Goal: Information Seeking & Learning: Learn about a topic

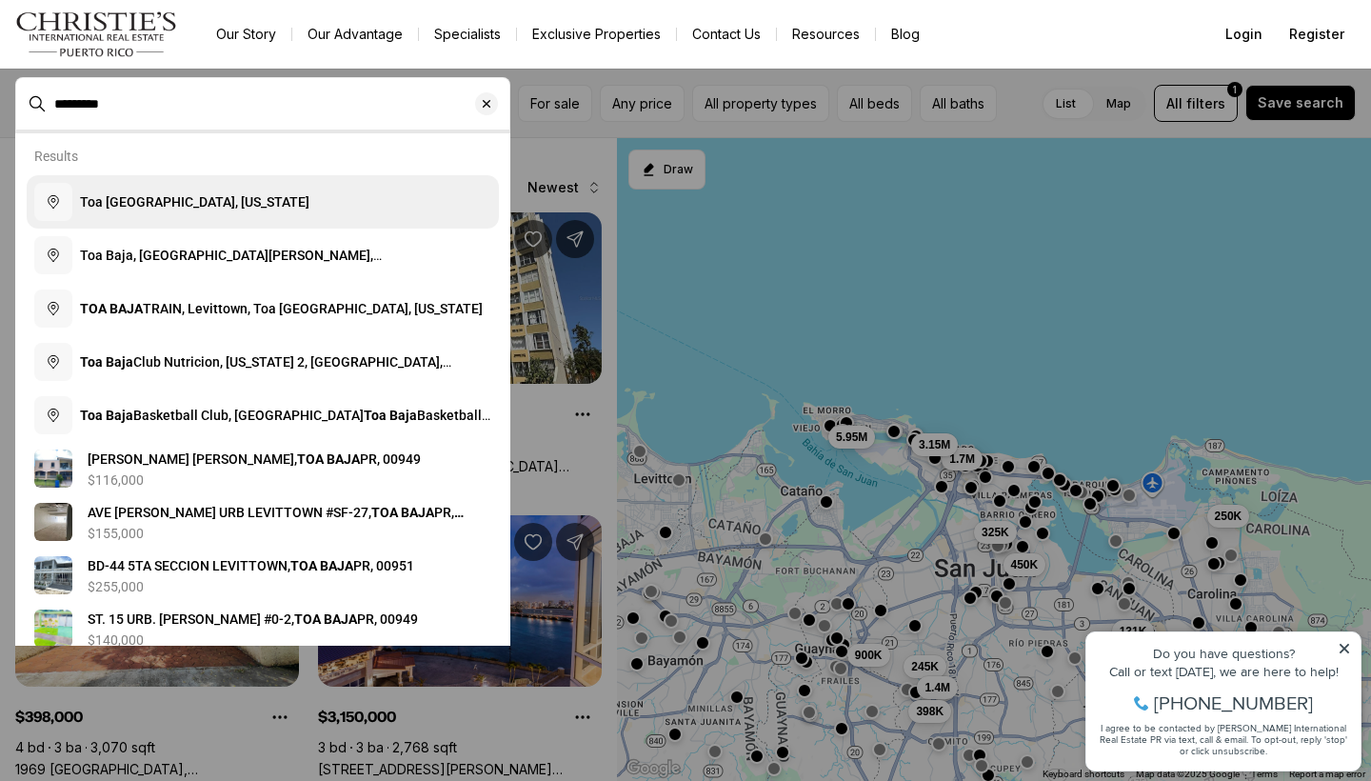
click at [250, 209] on button "Toa [GEOGRAPHIC_DATA], [US_STATE]" at bounding box center [263, 201] width 472 height 53
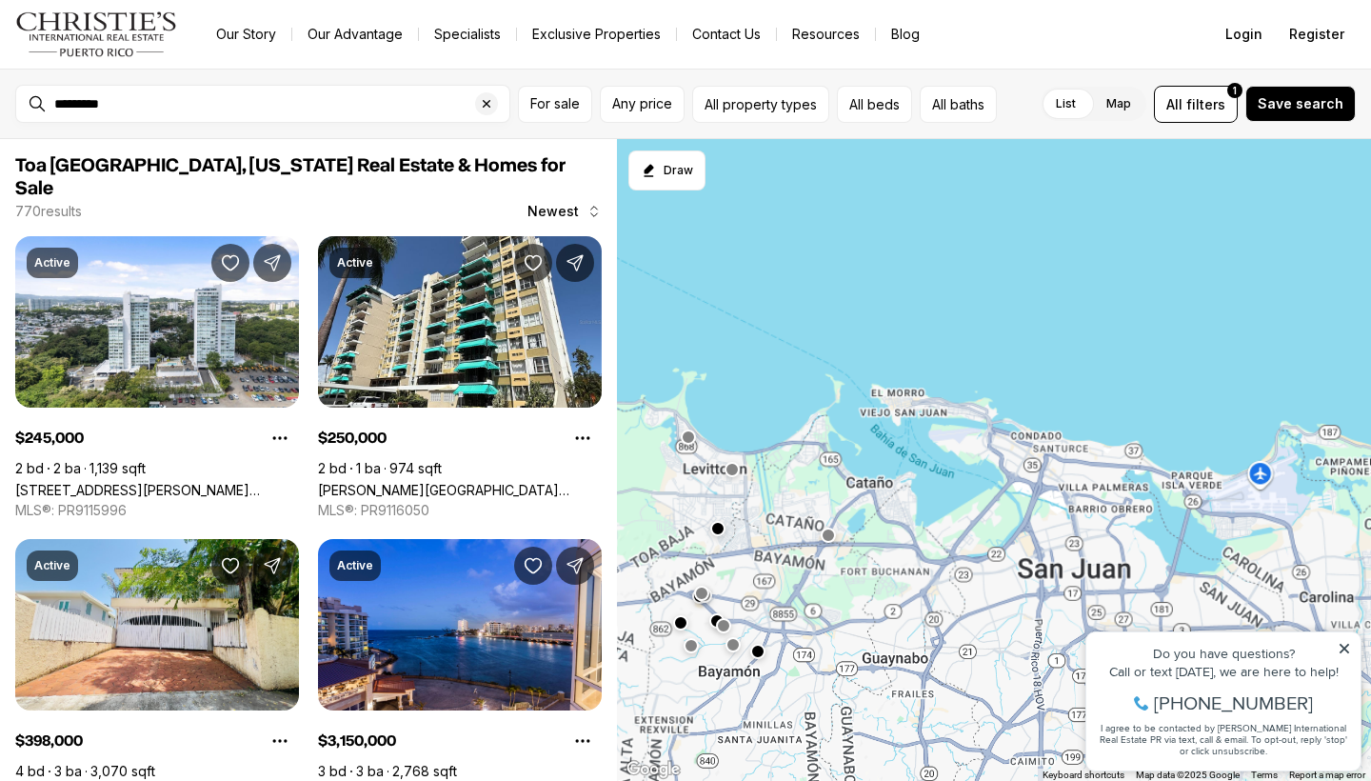
type input "**********"
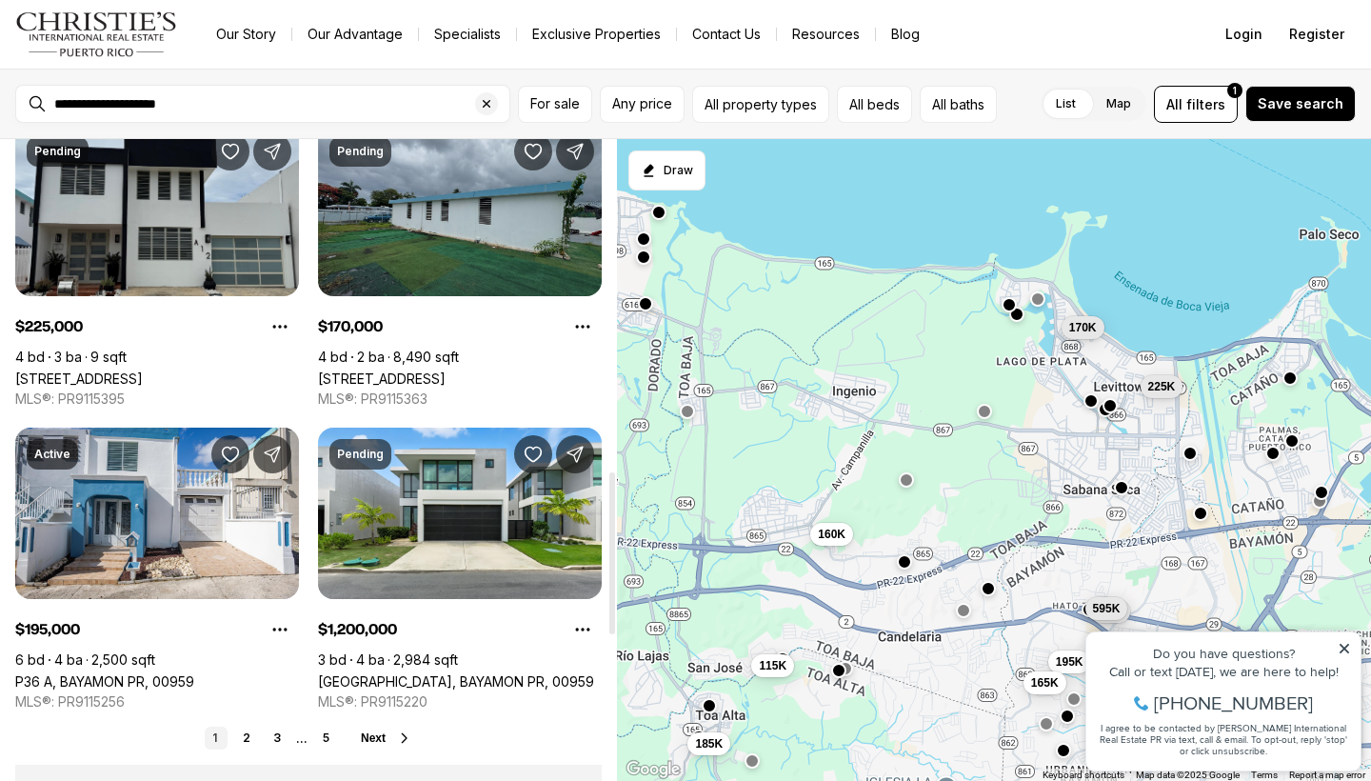
scroll to position [1334, 0]
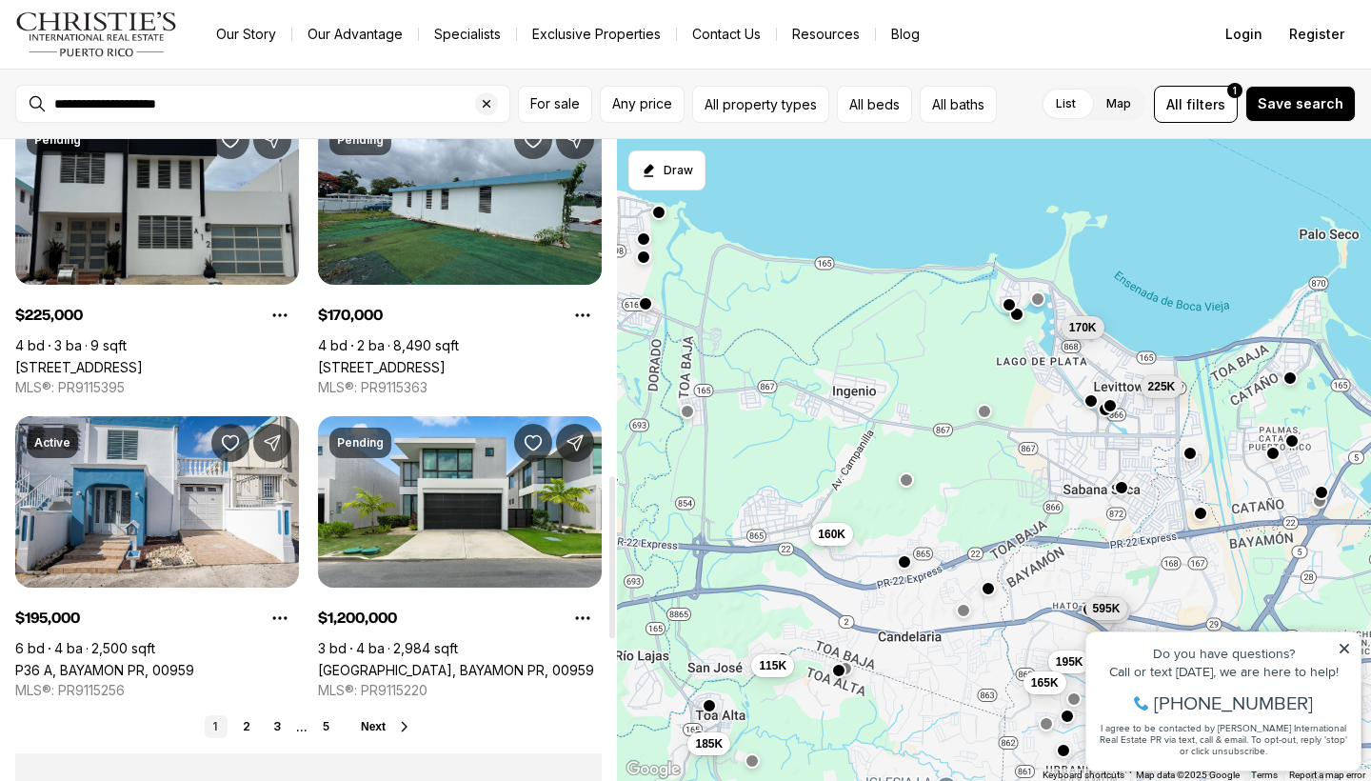
click at [402, 719] on icon at bounding box center [404, 726] width 15 height 15
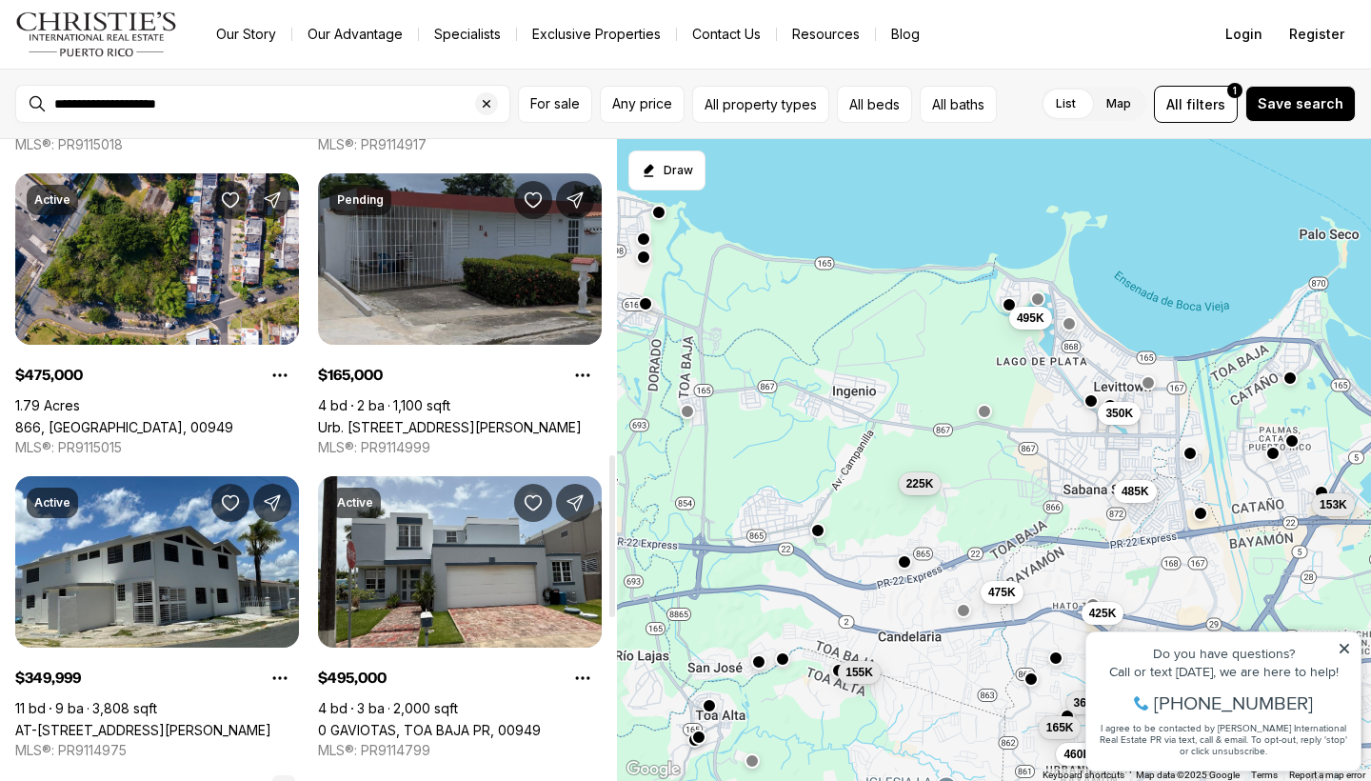
scroll to position [1277, 0]
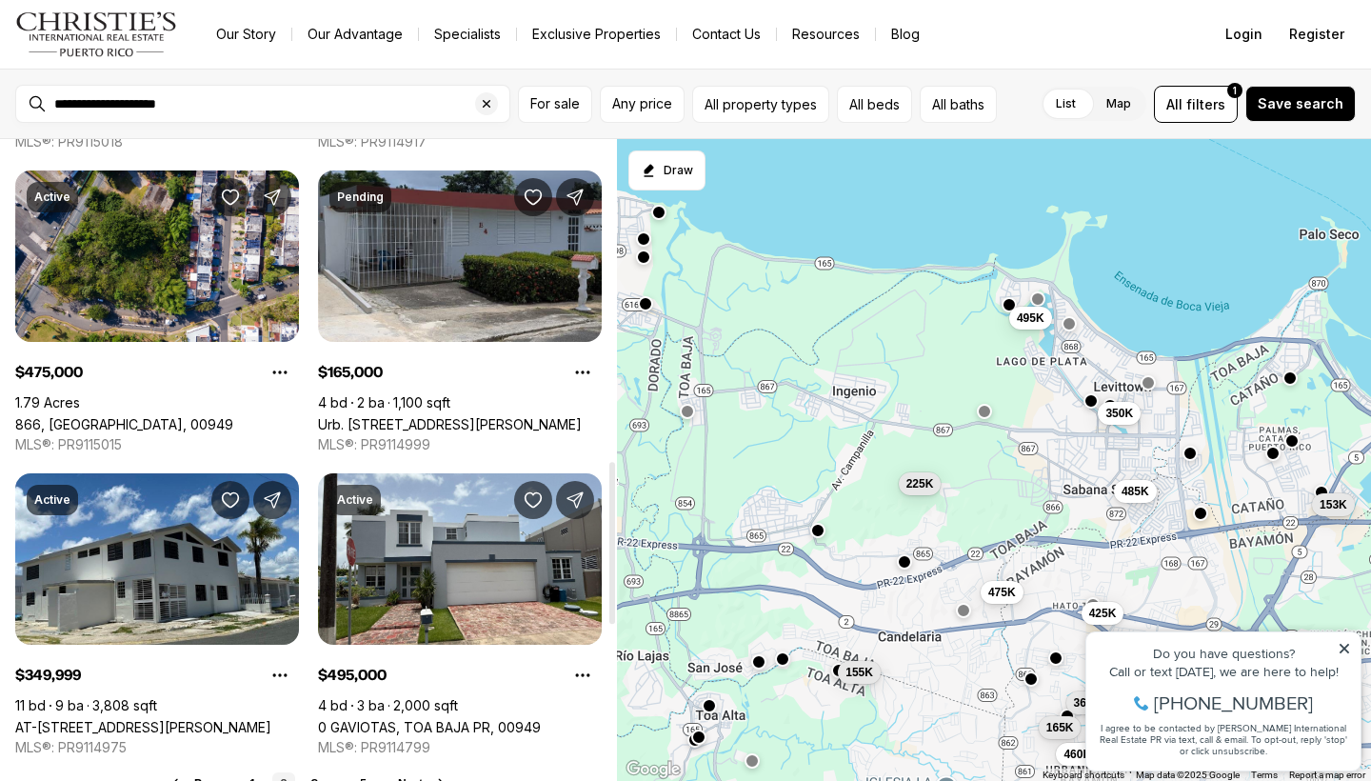
click at [436, 776] on icon at bounding box center [441, 783] width 15 height 15
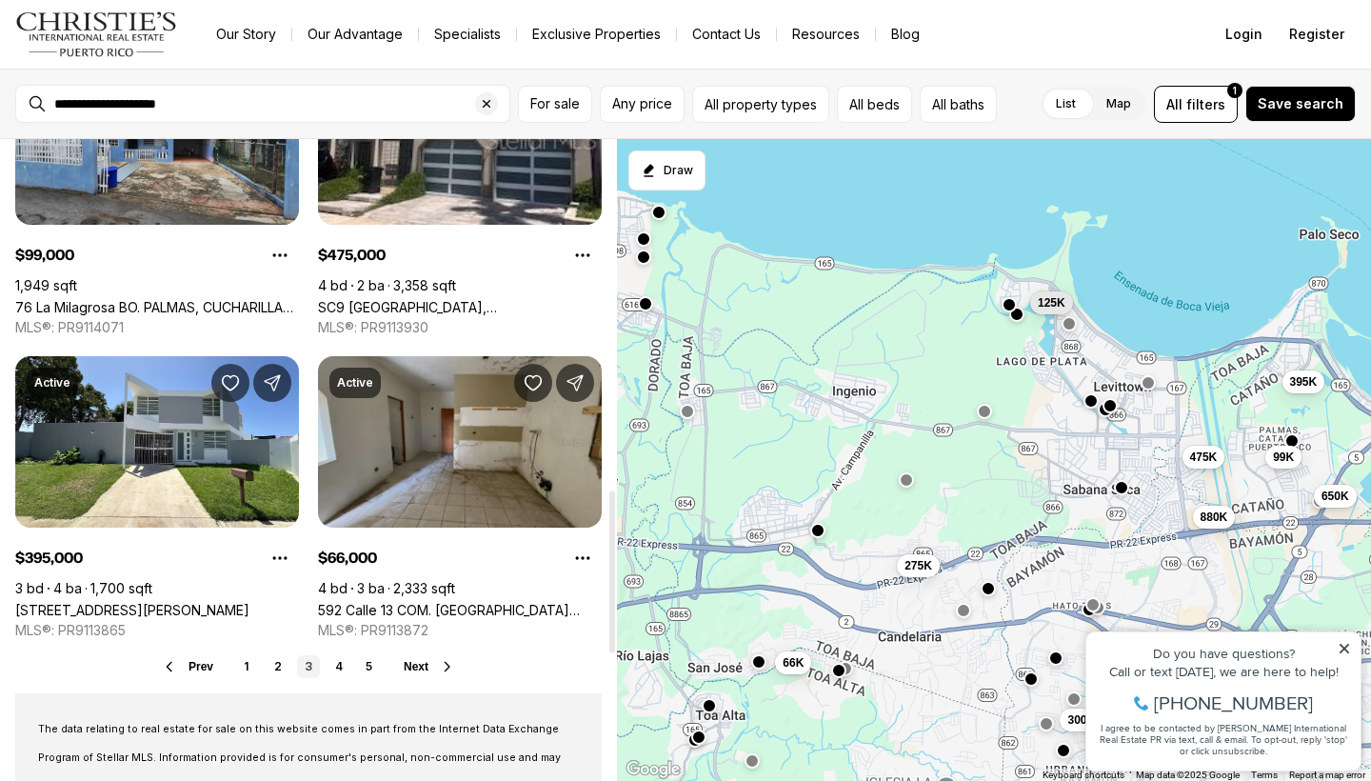
scroll to position [1402, 0]
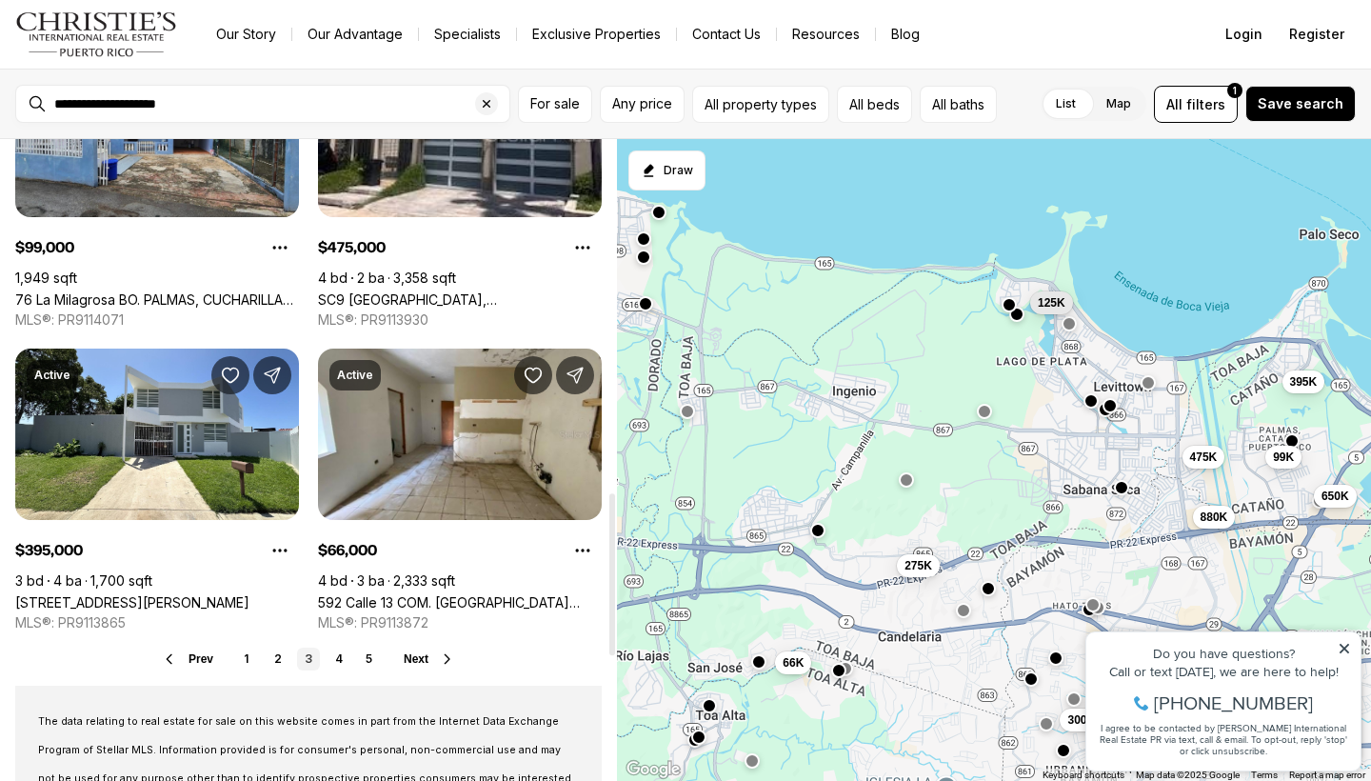
click at [437, 651] on button "Next" at bounding box center [429, 658] width 51 height 15
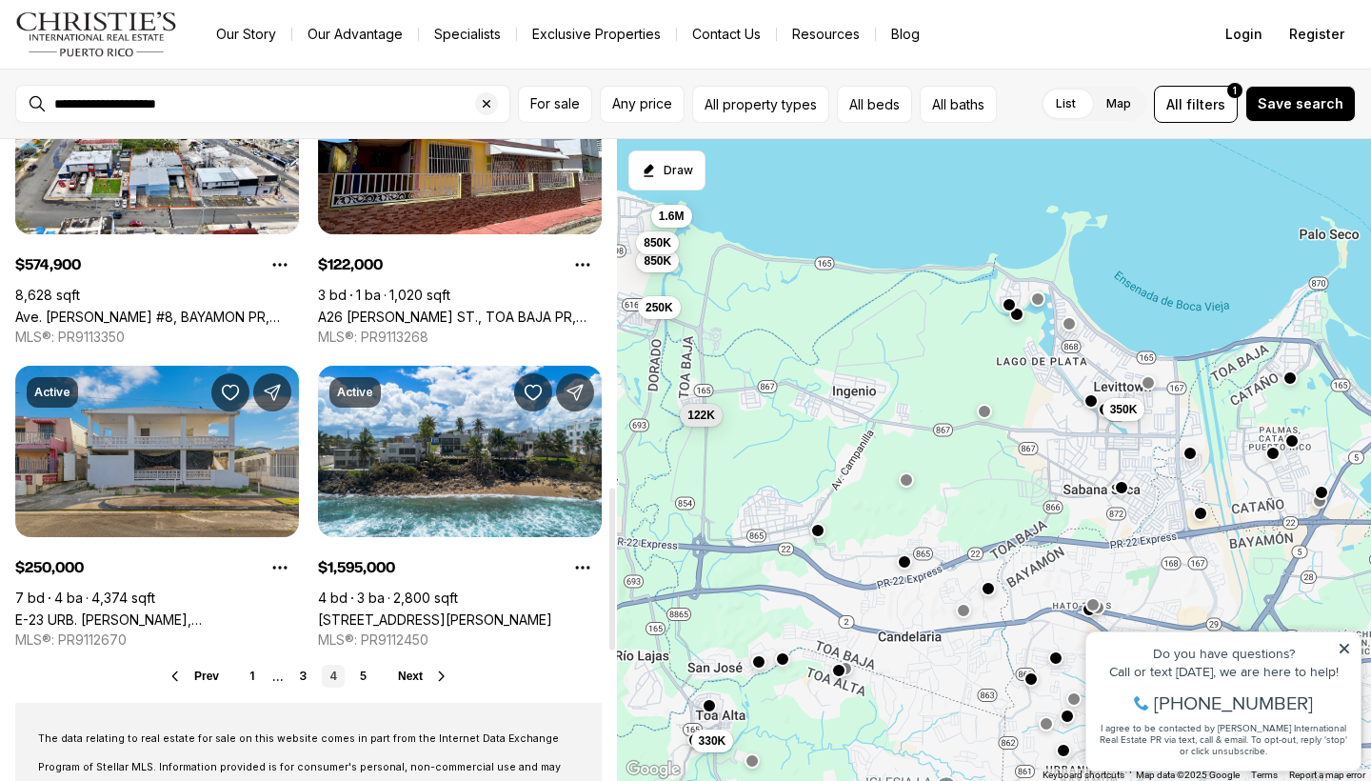
scroll to position [1400, 0]
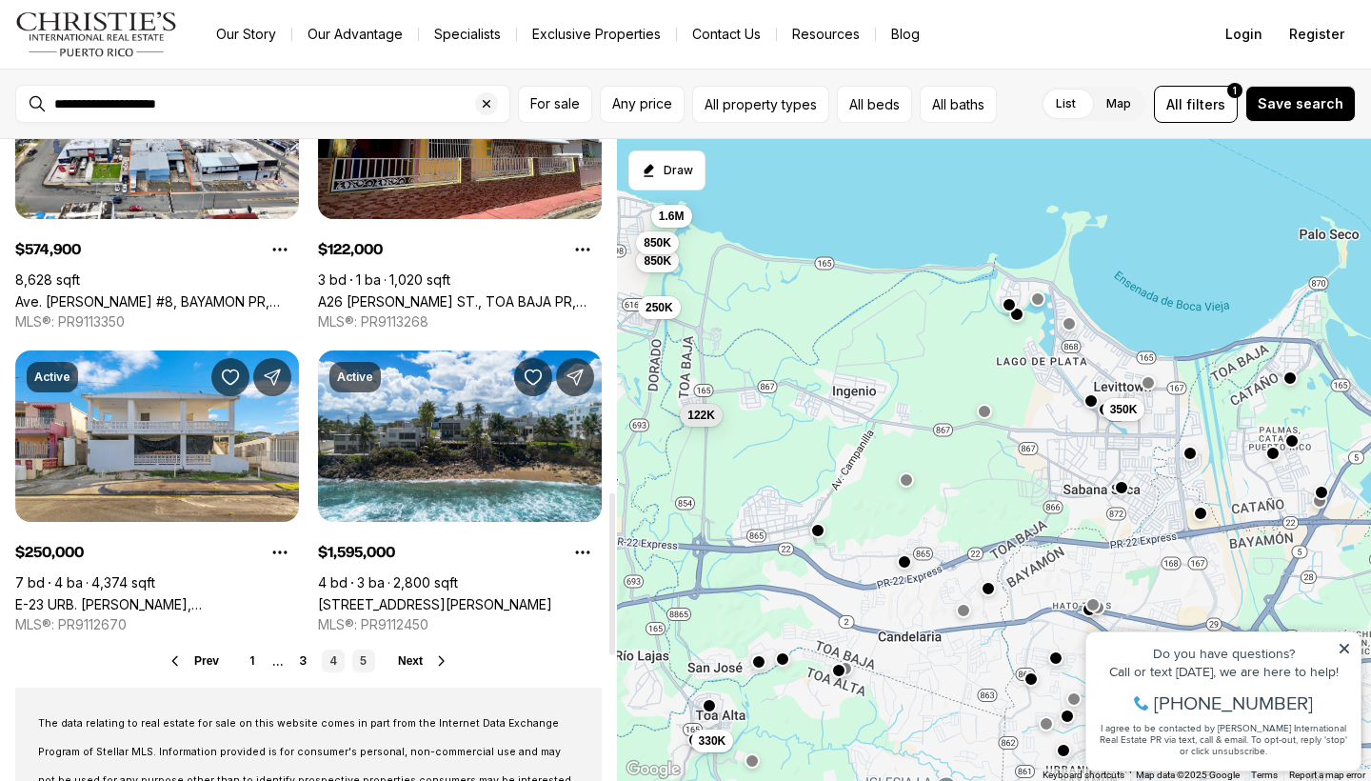
click at [363, 650] on link "5" at bounding box center [363, 661] width 23 height 23
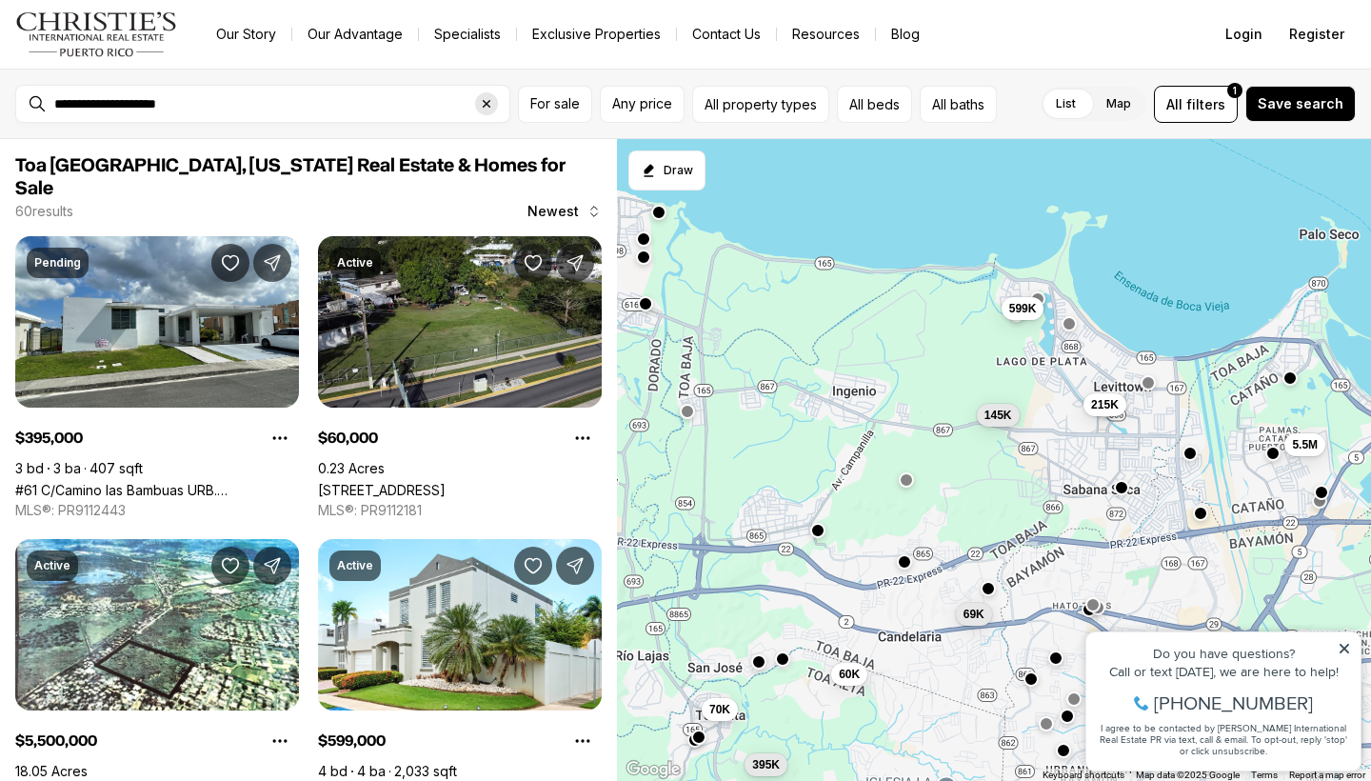
click at [483, 106] on icon "Clear search input" at bounding box center [486, 103] width 15 height 15
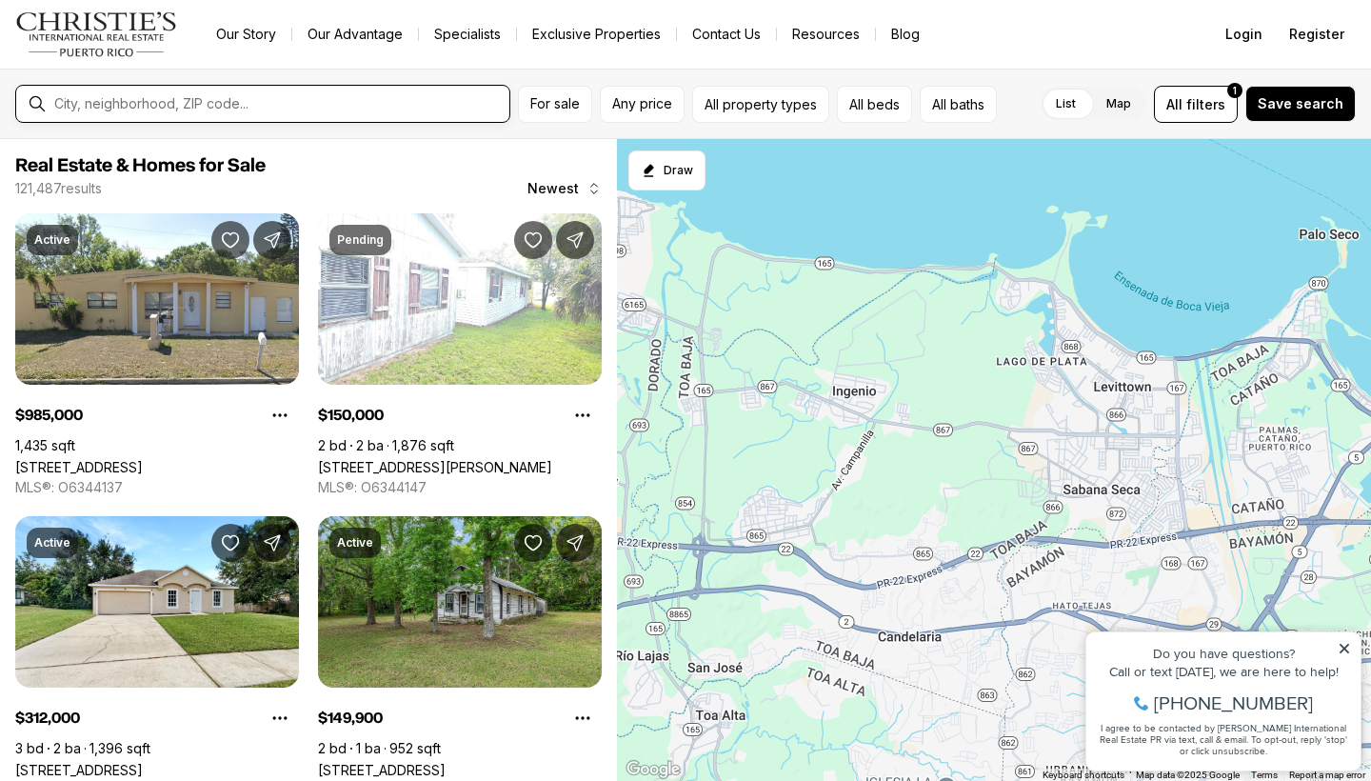
click at [412, 99] on input "text" at bounding box center [278, 103] width 448 height 17
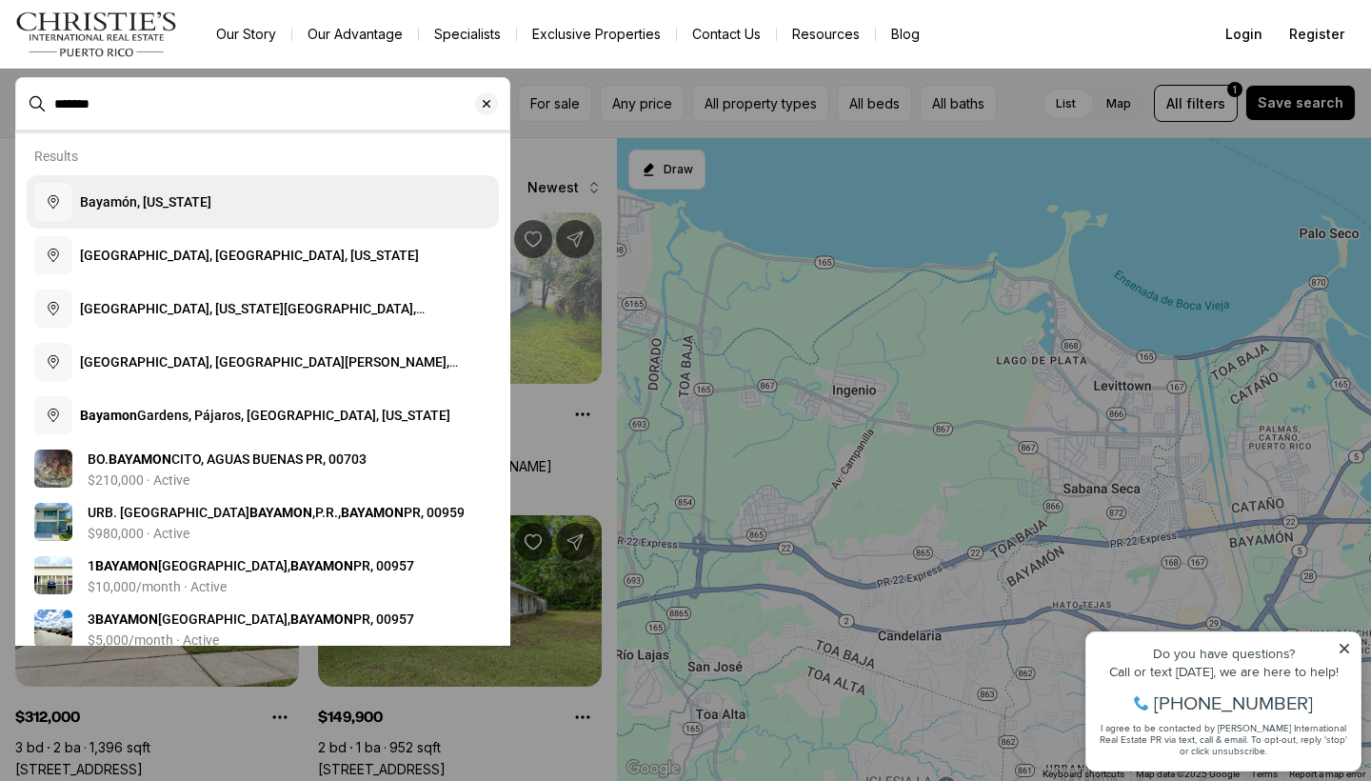
click at [230, 211] on button "Bayamón, [US_STATE]" at bounding box center [263, 201] width 472 height 53
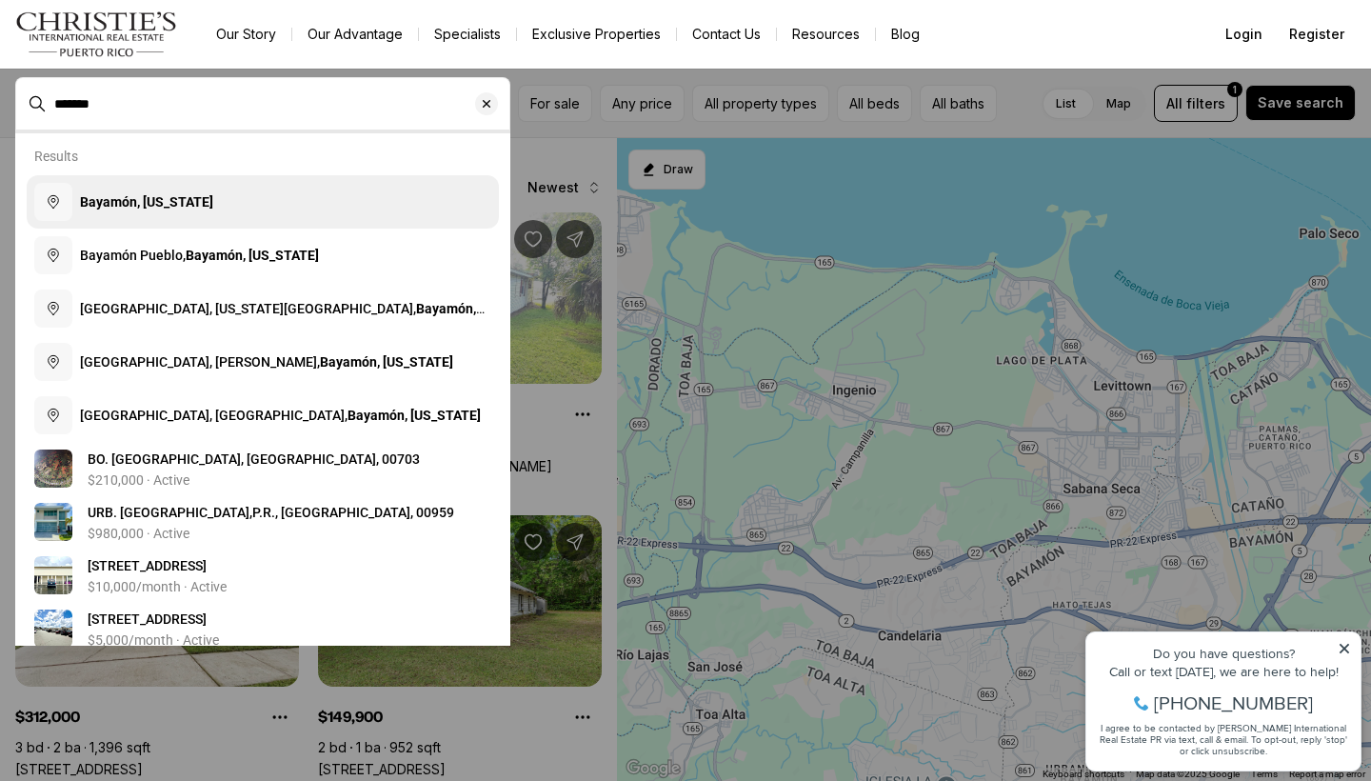
type input "**********"
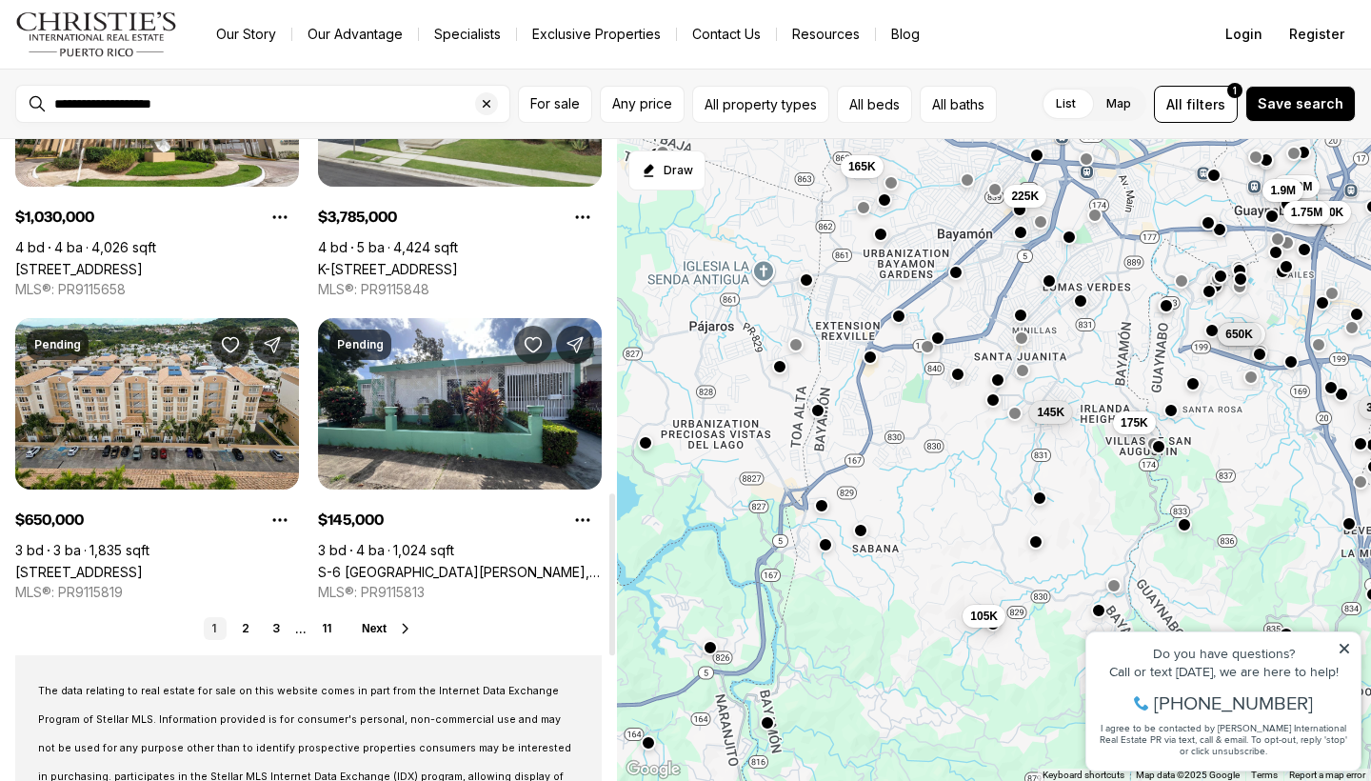
scroll to position [1417, 0]
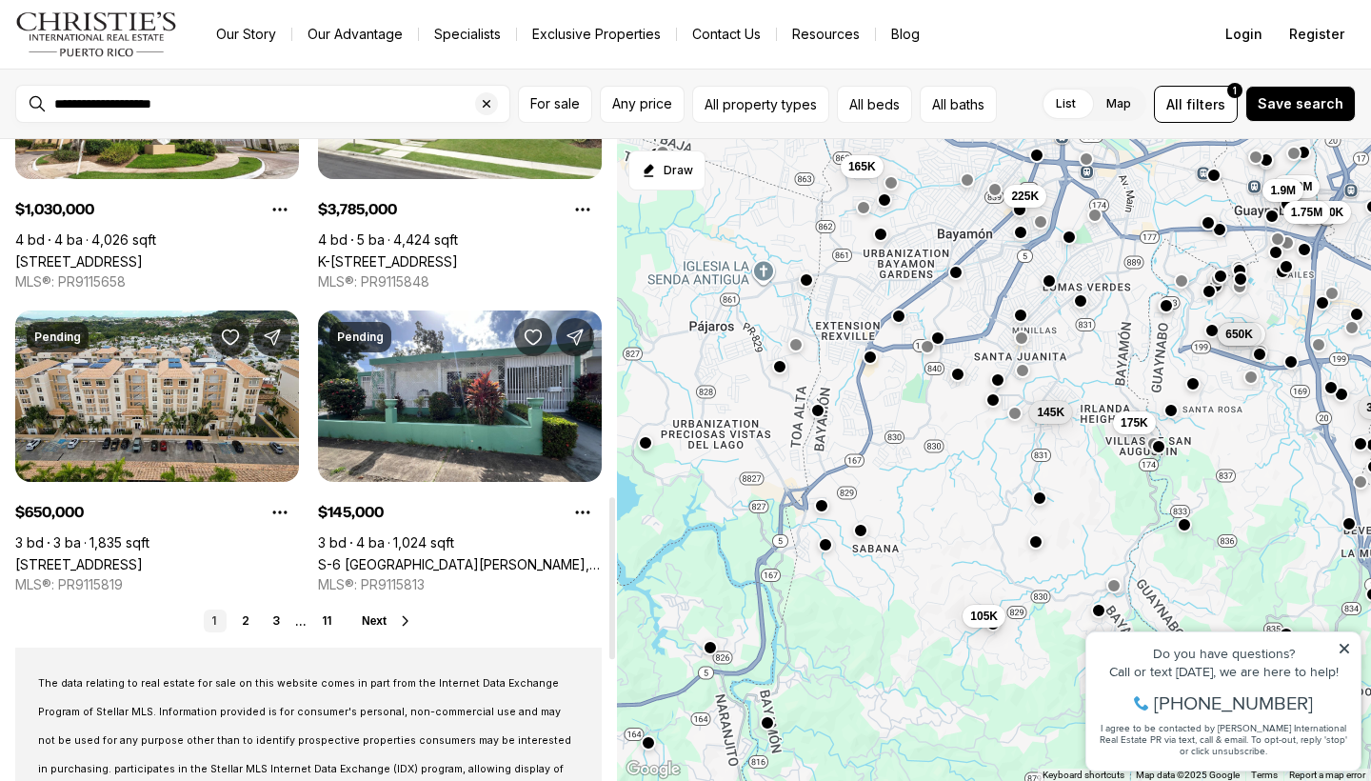
click at [405, 617] on icon at bounding box center [405, 620] width 5 height 9
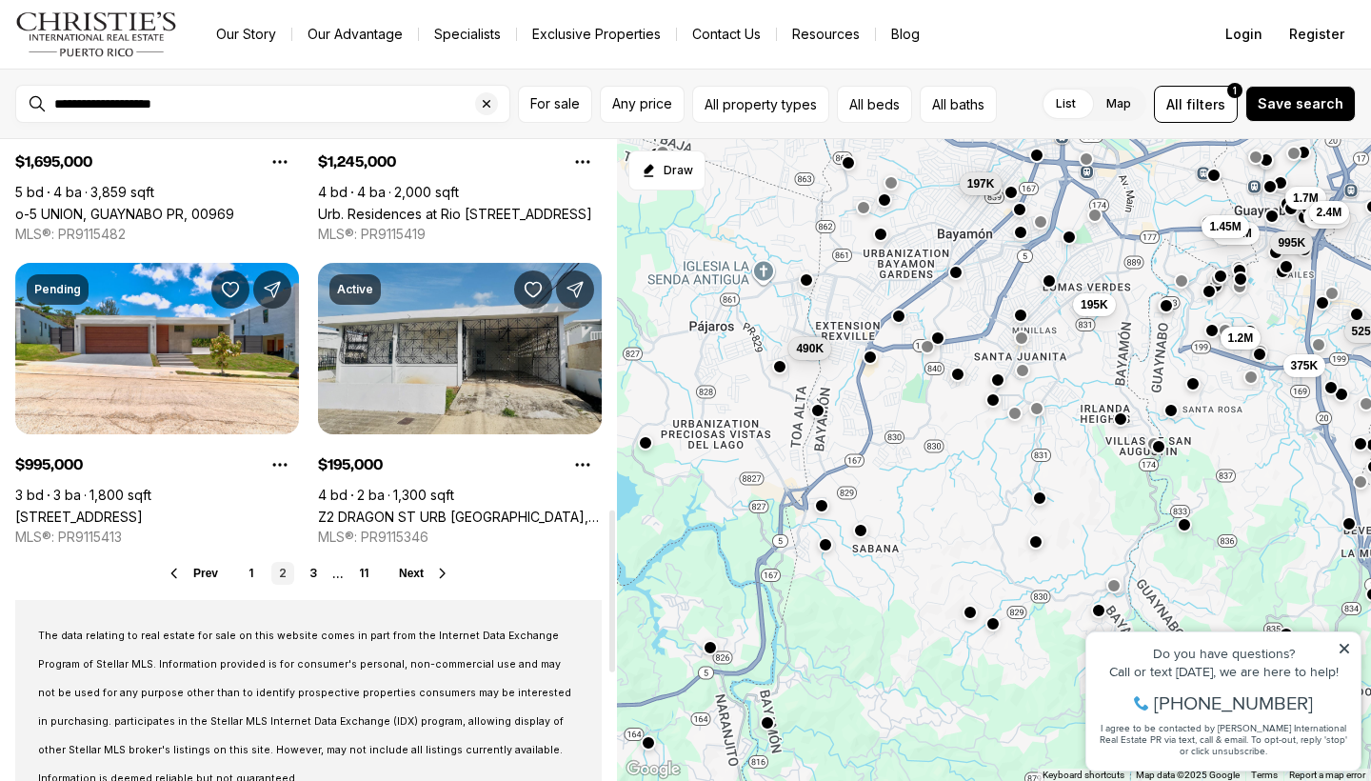
scroll to position [1469, 0]
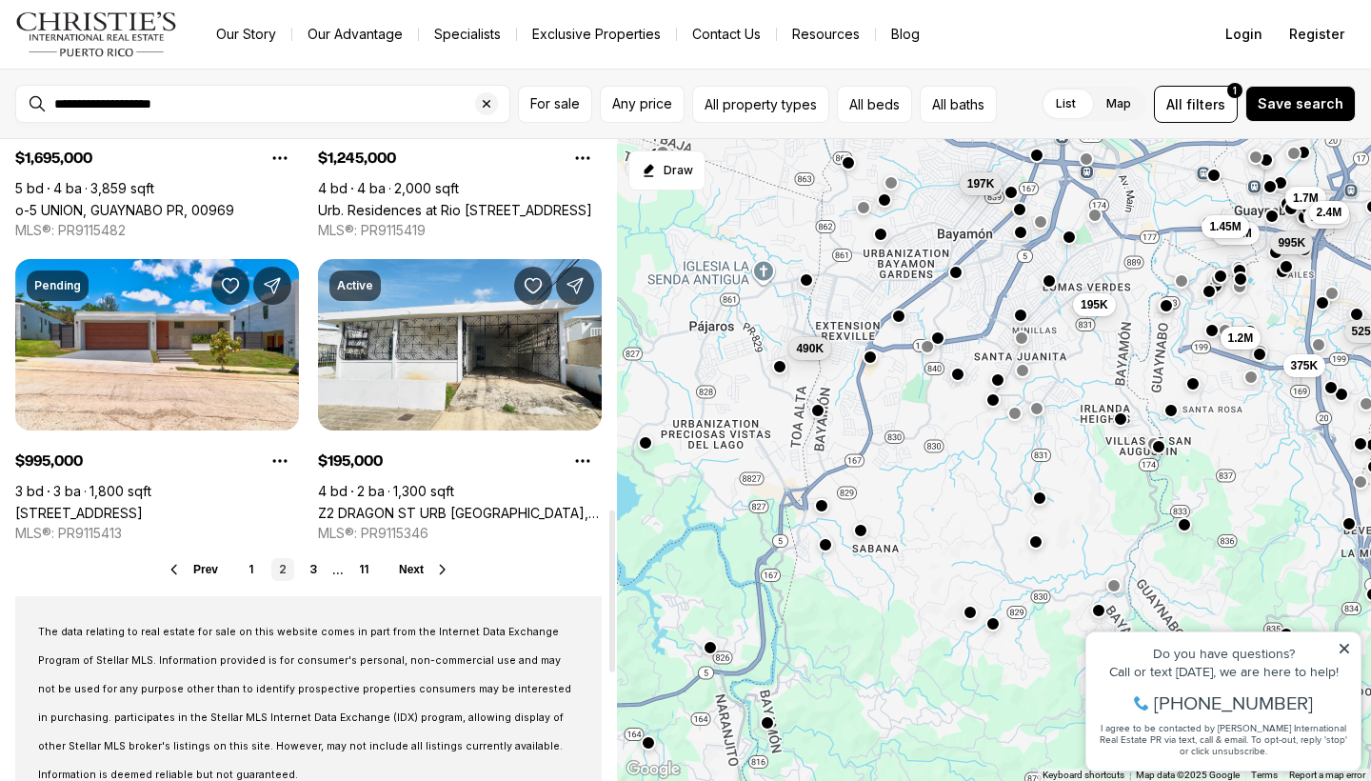
click at [428, 569] on button "Next" at bounding box center [424, 569] width 51 height 15
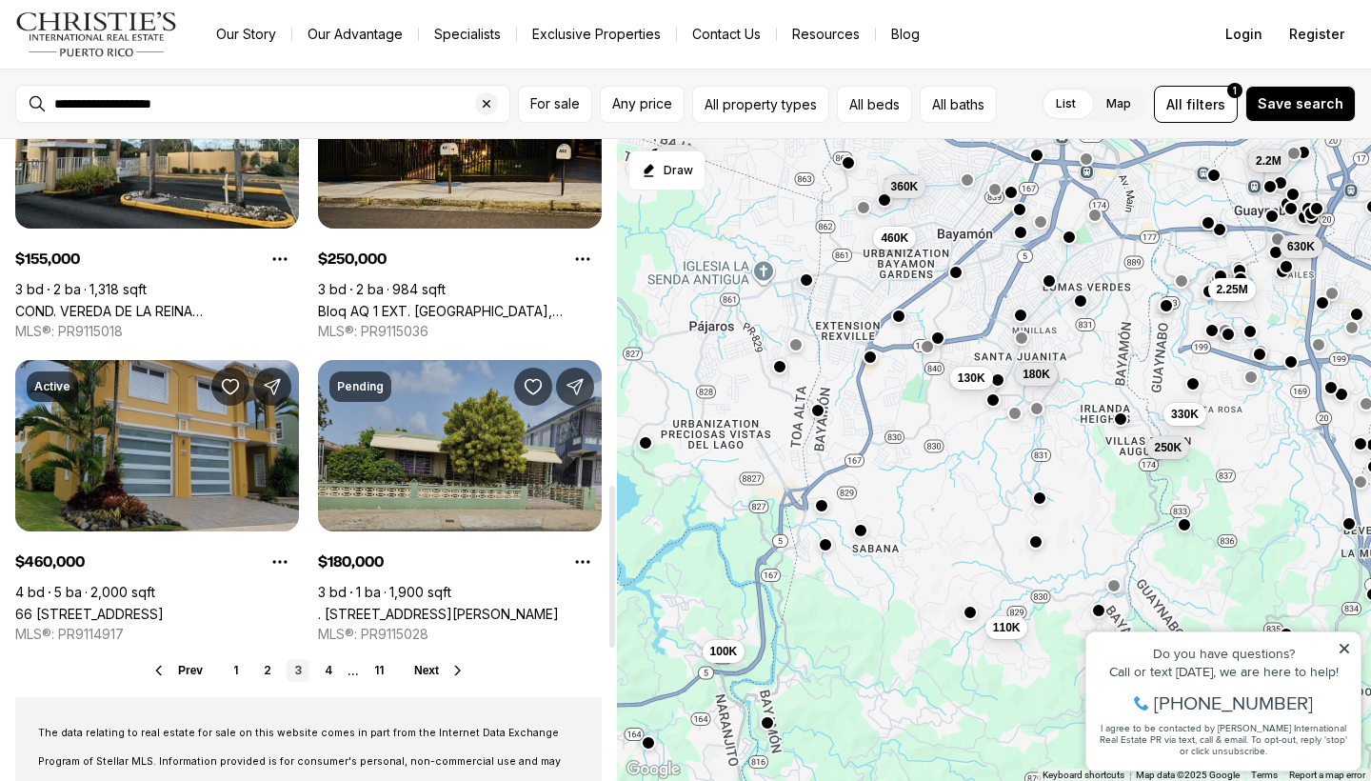
scroll to position [1371, 0]
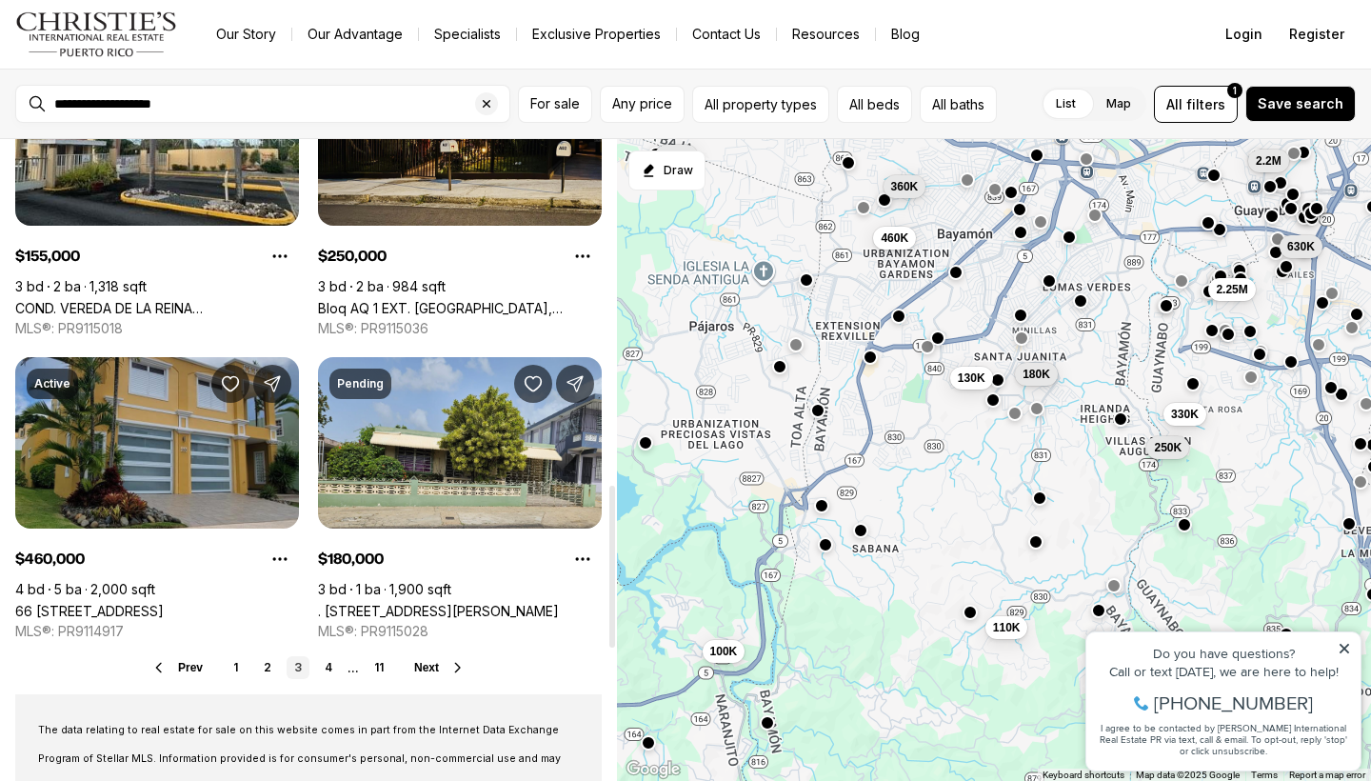
click at [442, 666] on button "Next" at bounding box center [439, 667] width 51 height 15
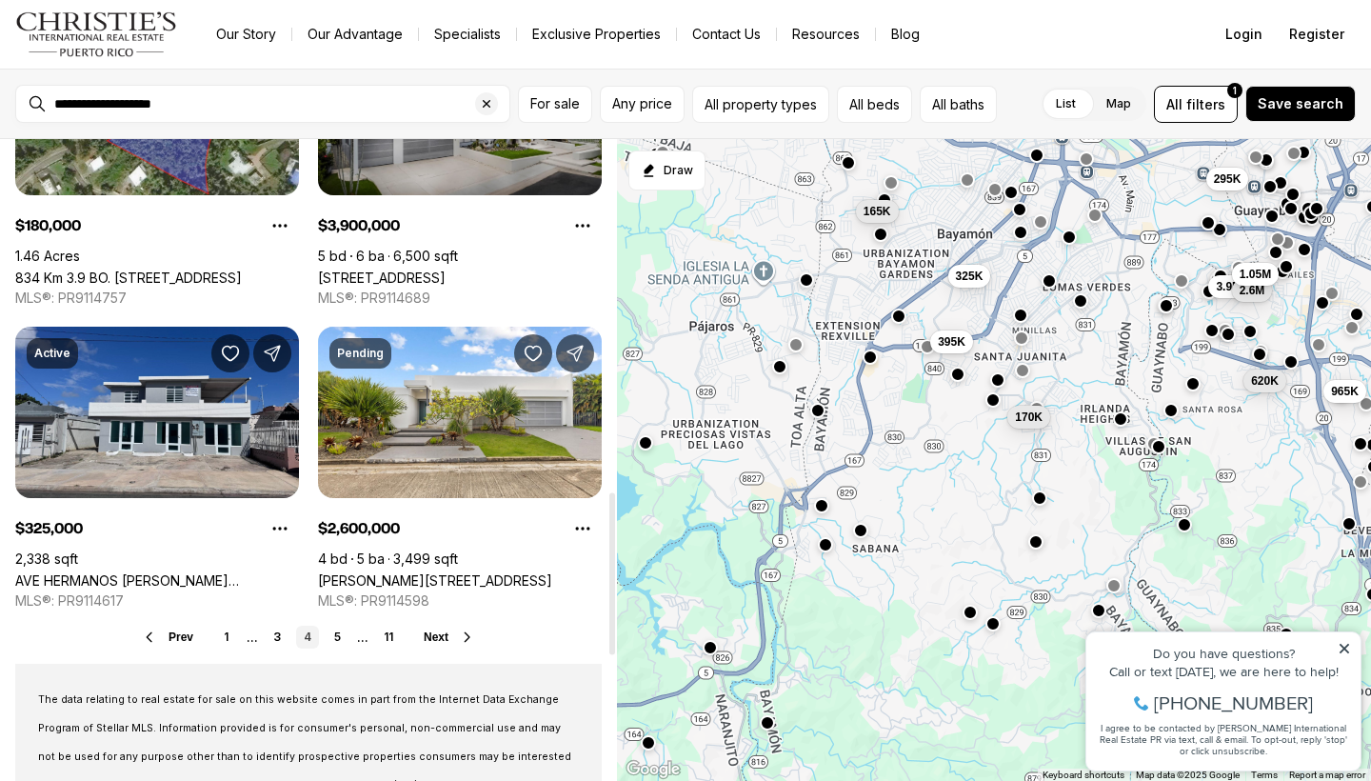
scroll to position [1403, 0]
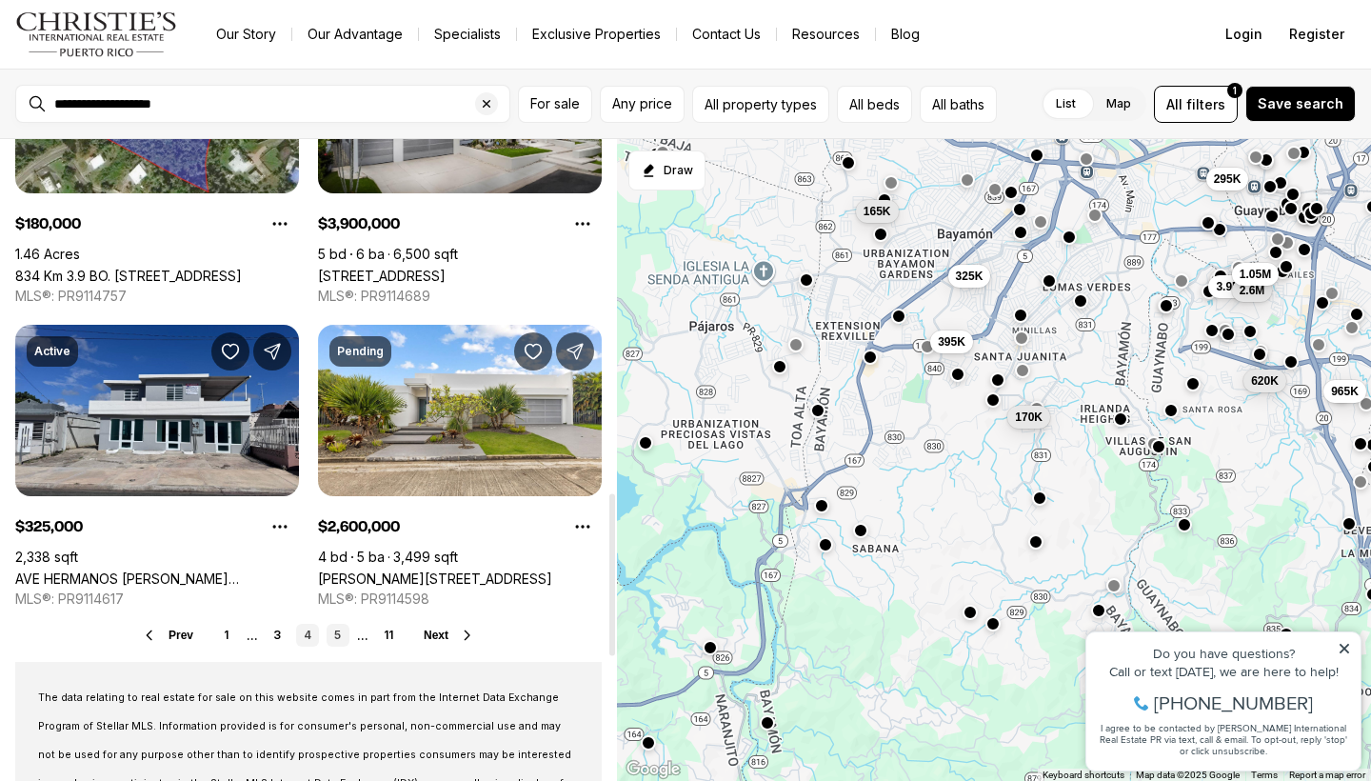
click at [331, 640] on link "5" at bounding box center [338, 635] width 23 height 23
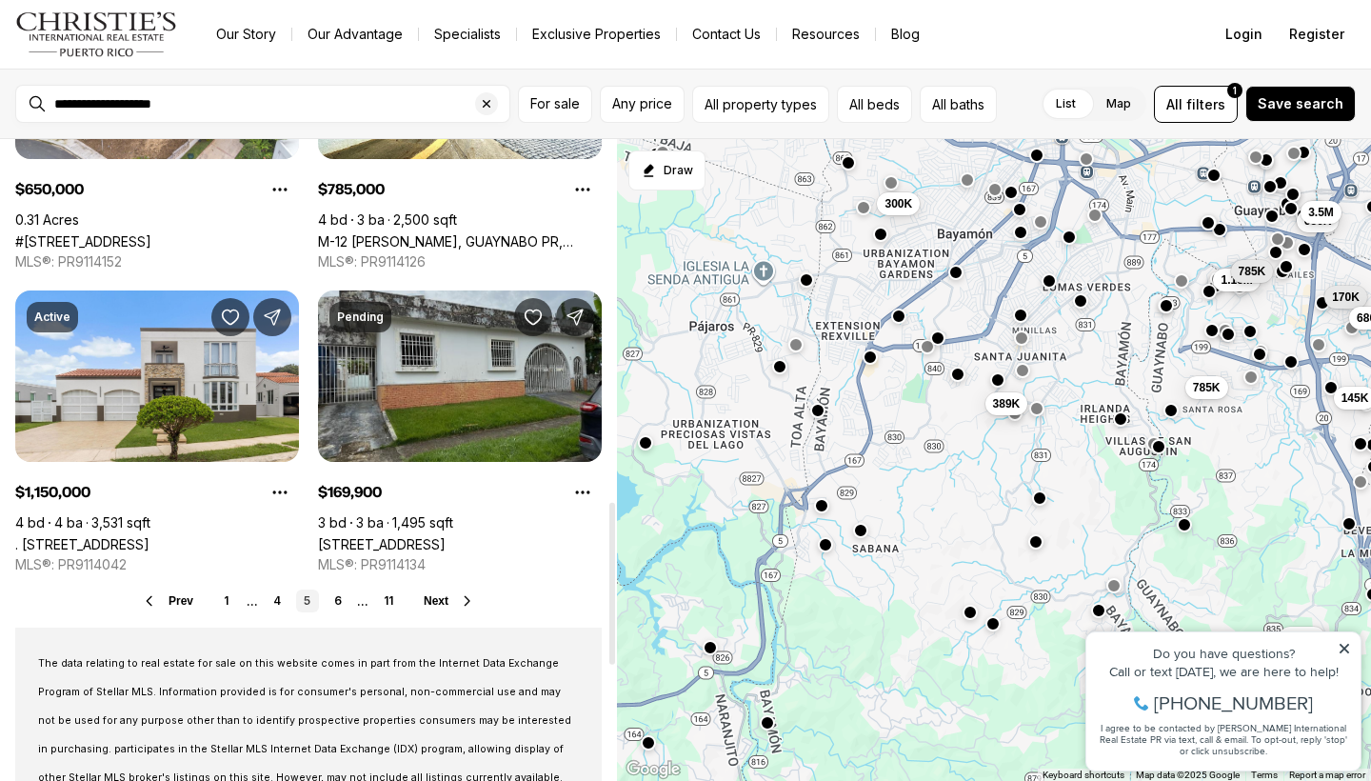
scroll to position [1439, 0]
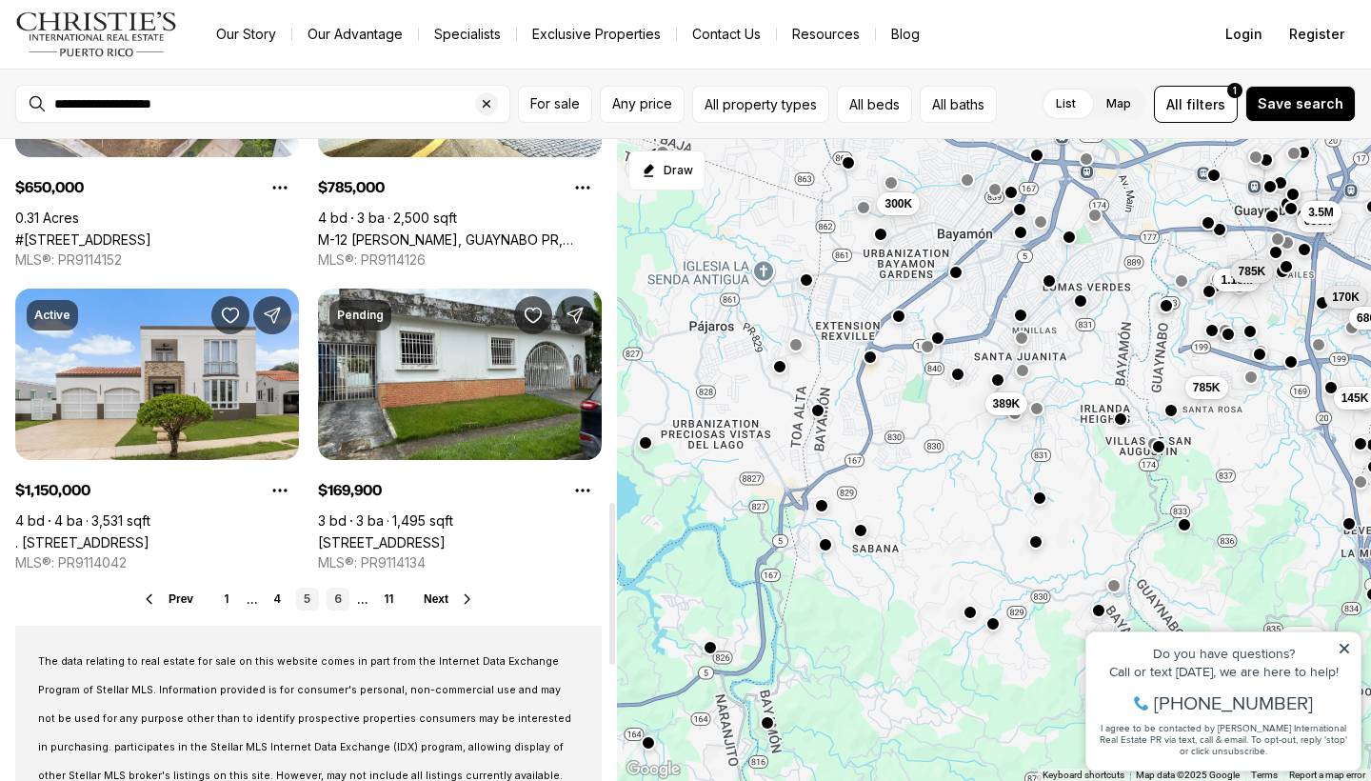
click at [333, 599] on link "6" at bounding box center [338, 599] width 23 height 23
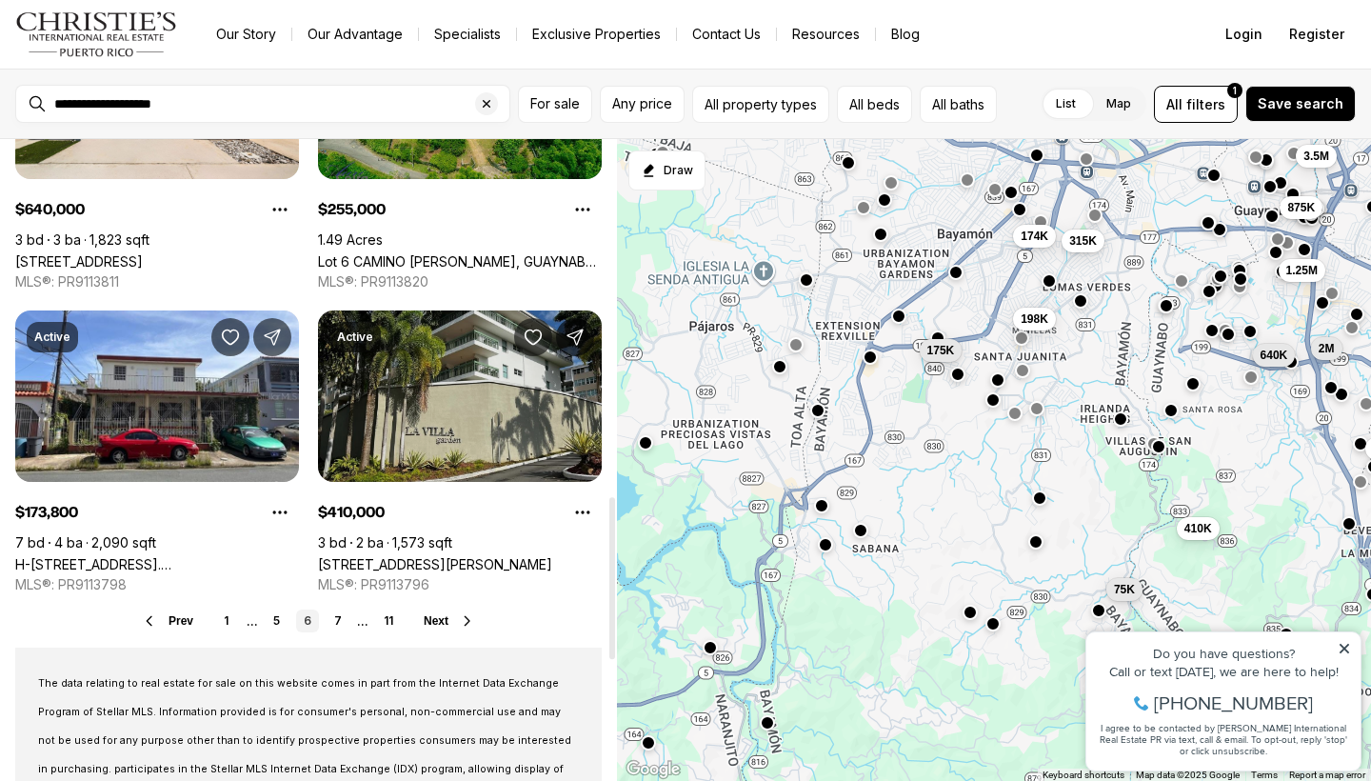
scroll to position [1418, 0]
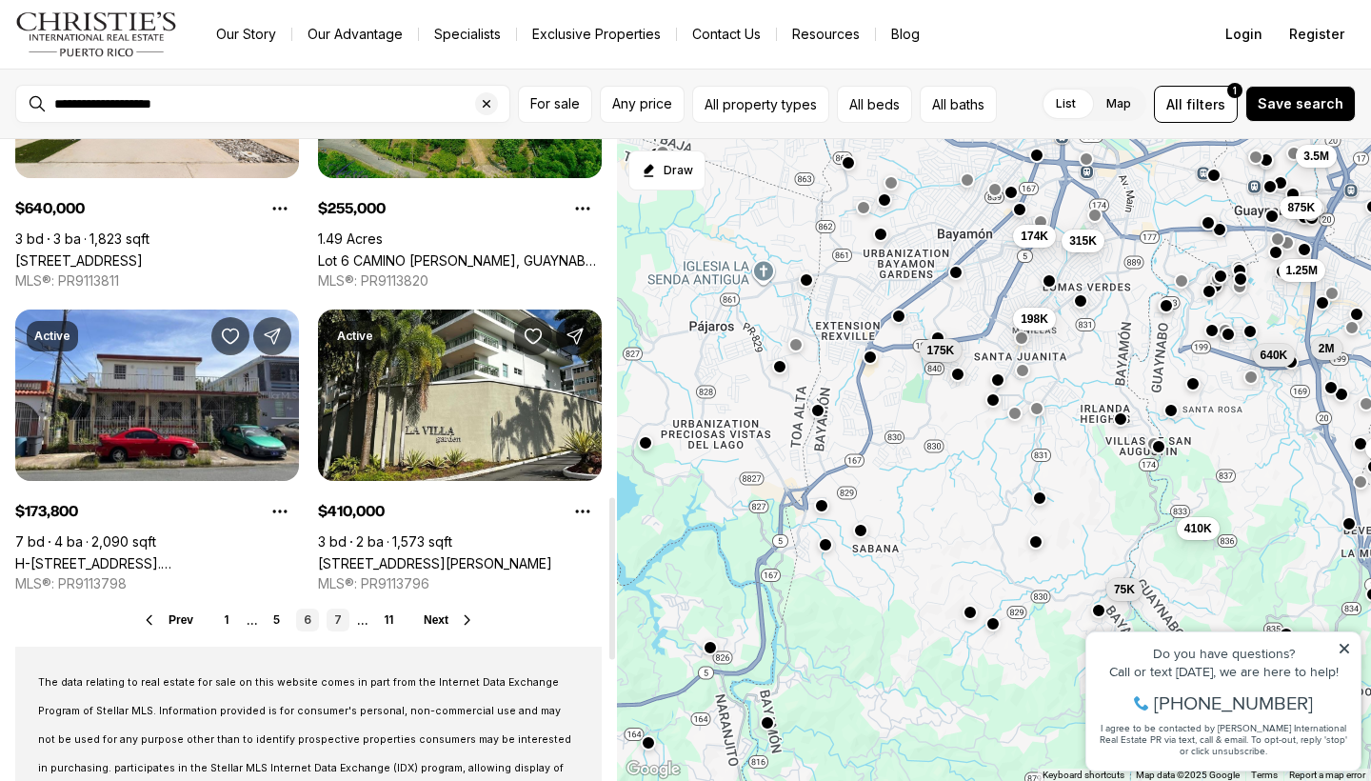
click at [333, 625] on link "7" at bounding box center [338, 620] width 23 height 23
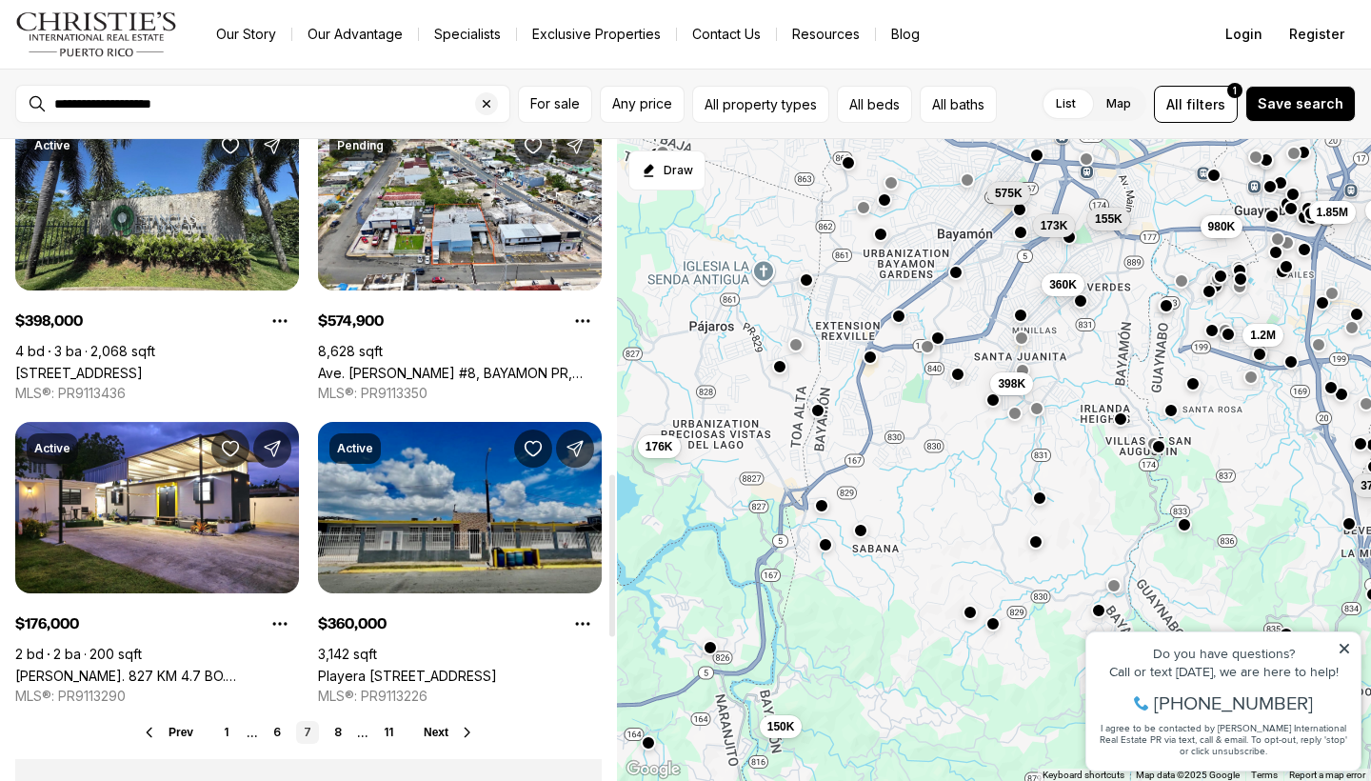
scroll to position [1332, 0]
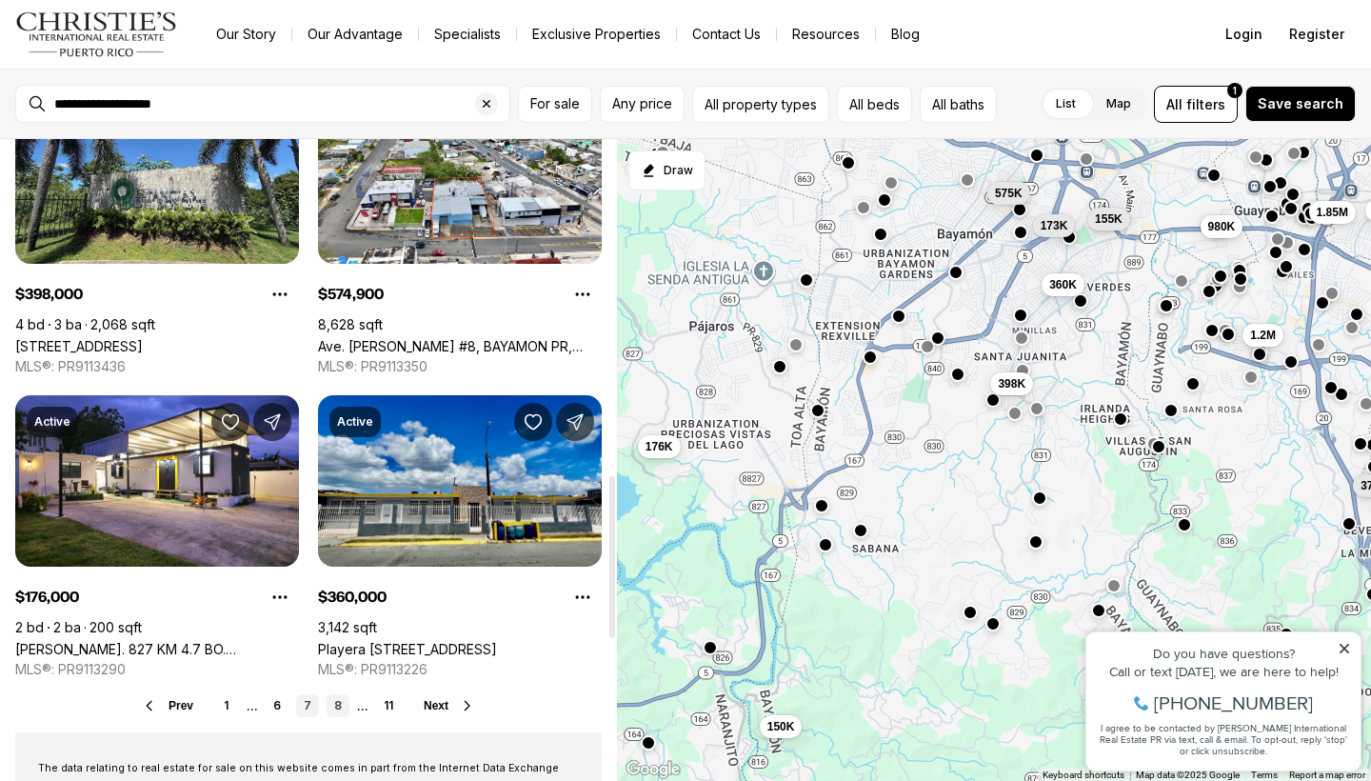
click at [337, 712] on link "8" at bounding box center [338, 705] width 23 height 23
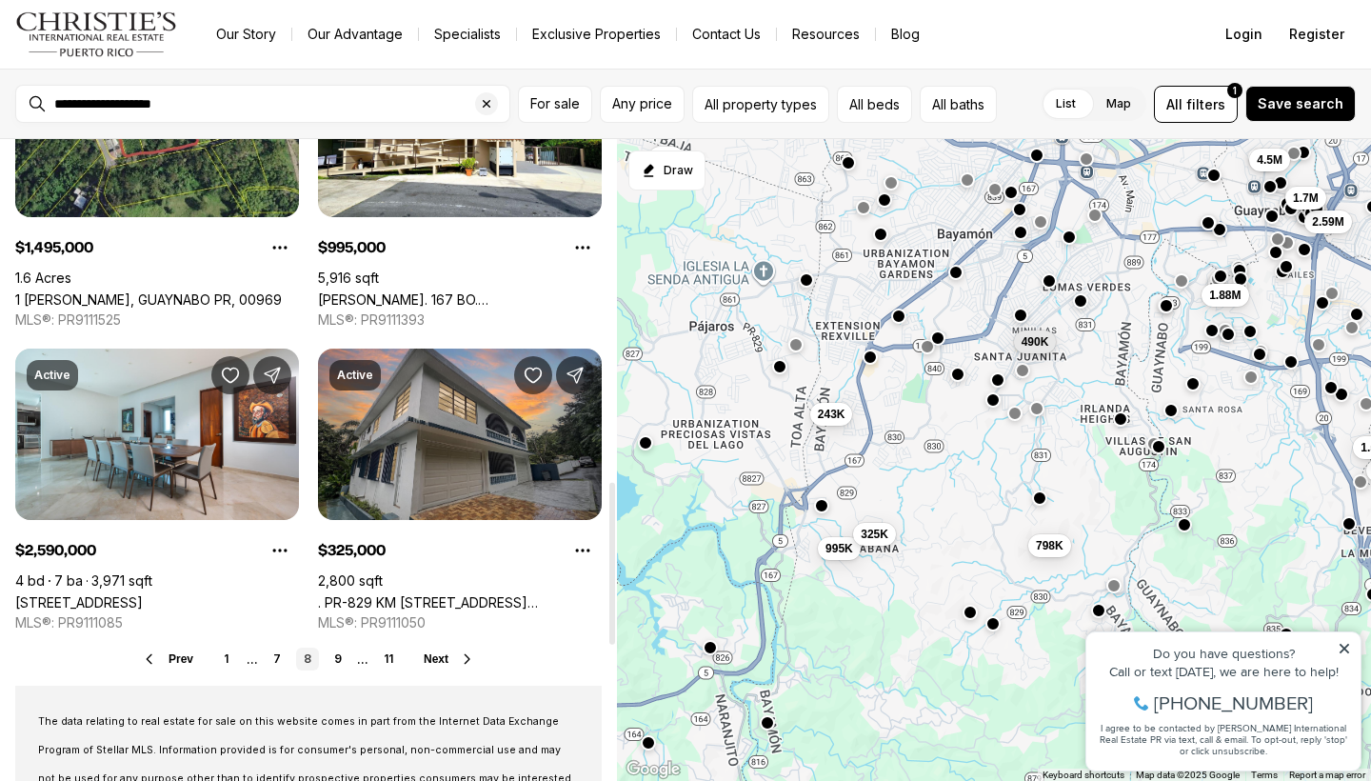
scroll to position [1382, 0]
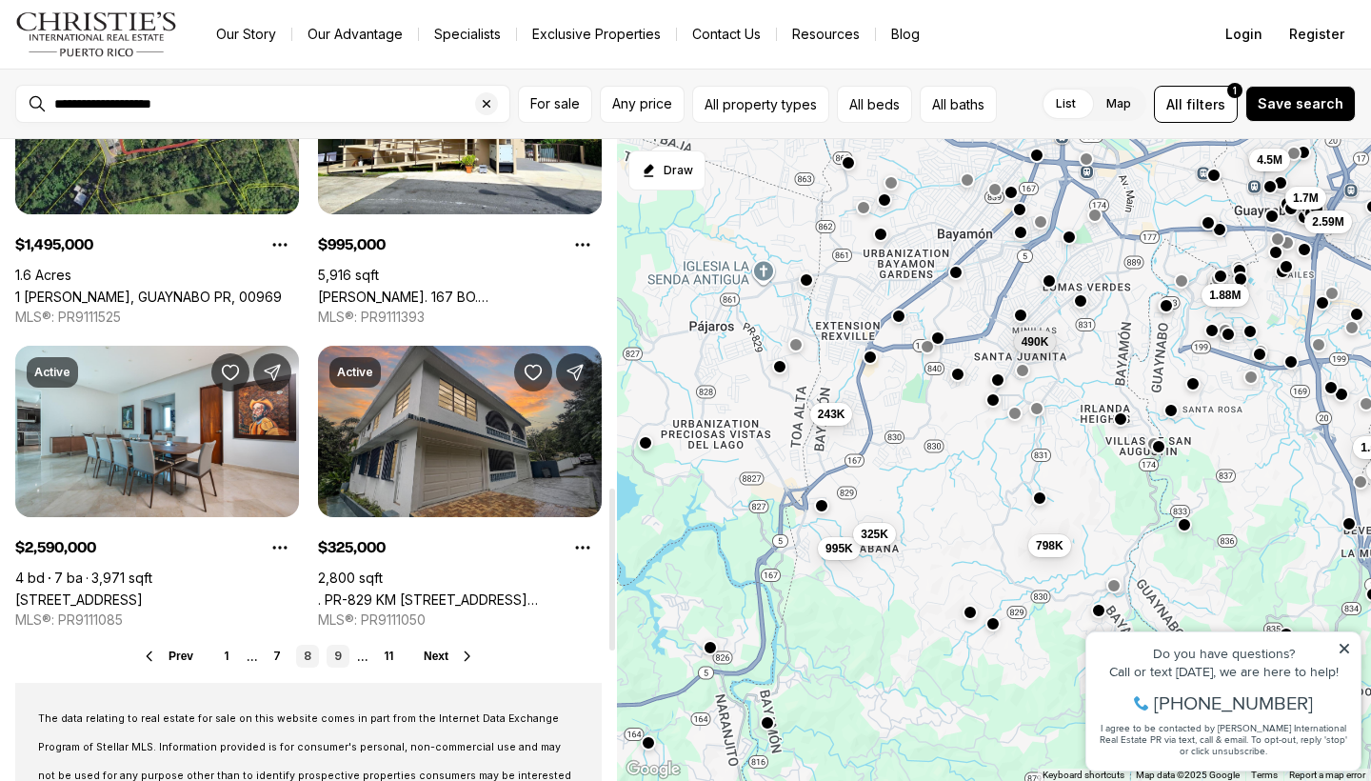
click at [335, 656] on link "9" at bounding box center [338, 656] width 23 height 23
